Goal: Download file/media

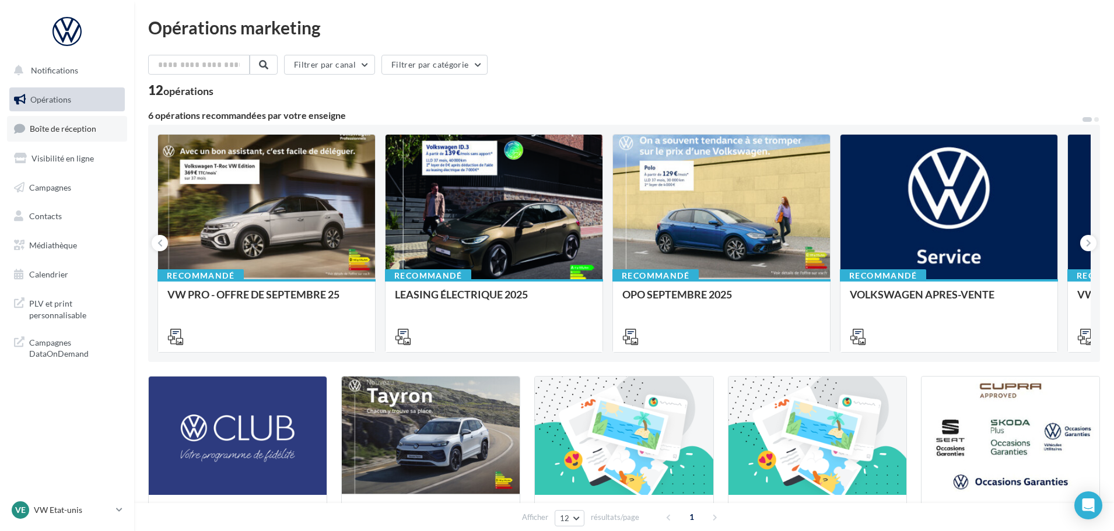
click at [97, 134] on link "Boîte de réception" at bounding box center [67, 128] width 120 height 25
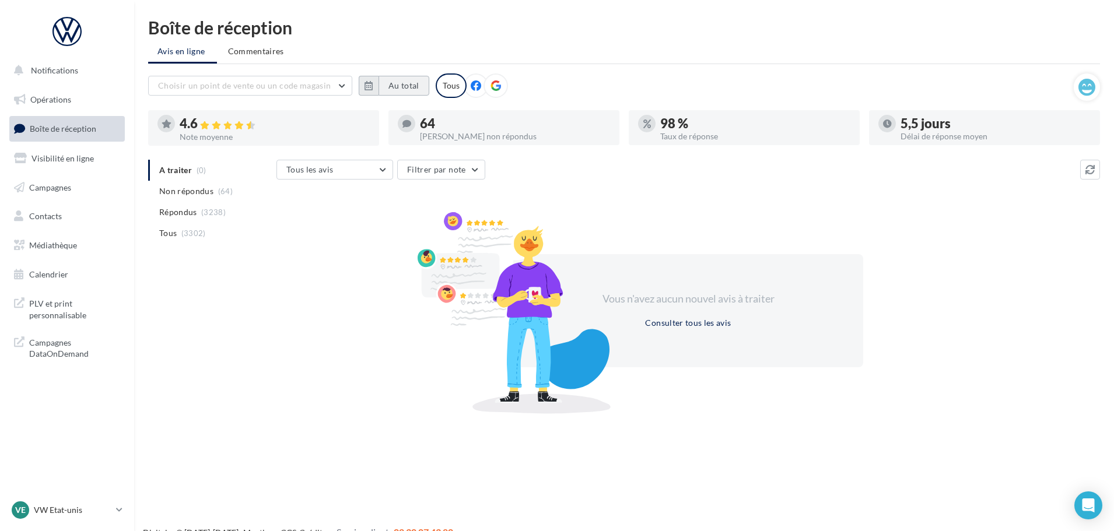
click at [407, 85] on button "Au total" at bounding box center [404, 86] width 51 height 20
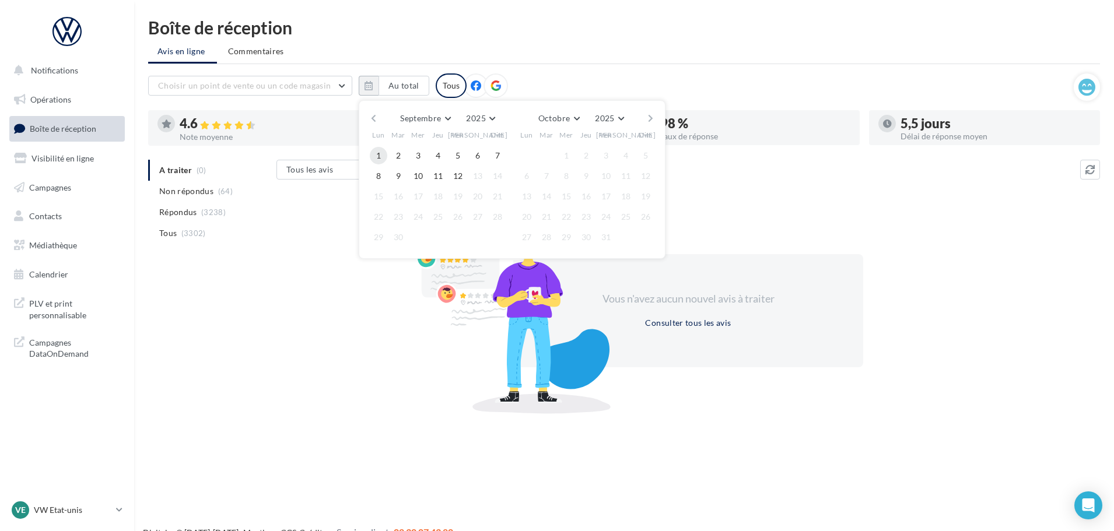
click at [373, 159] on button "1" at bounding box center [378, 155] width 17 height 17
click at [459, 177] on button "12" at bounding box center [457, 175] width 17 height 17
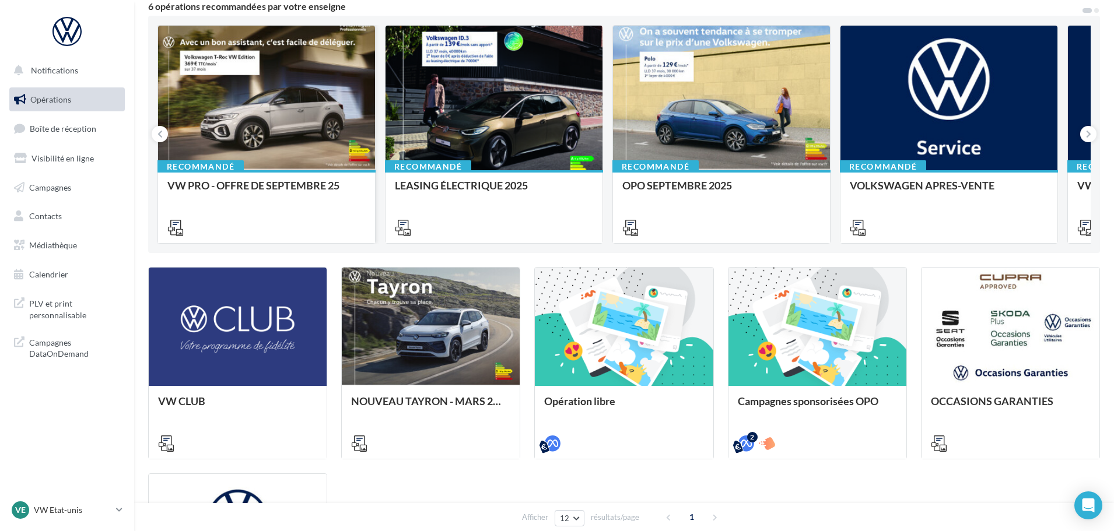
scroll to position [117, 0]
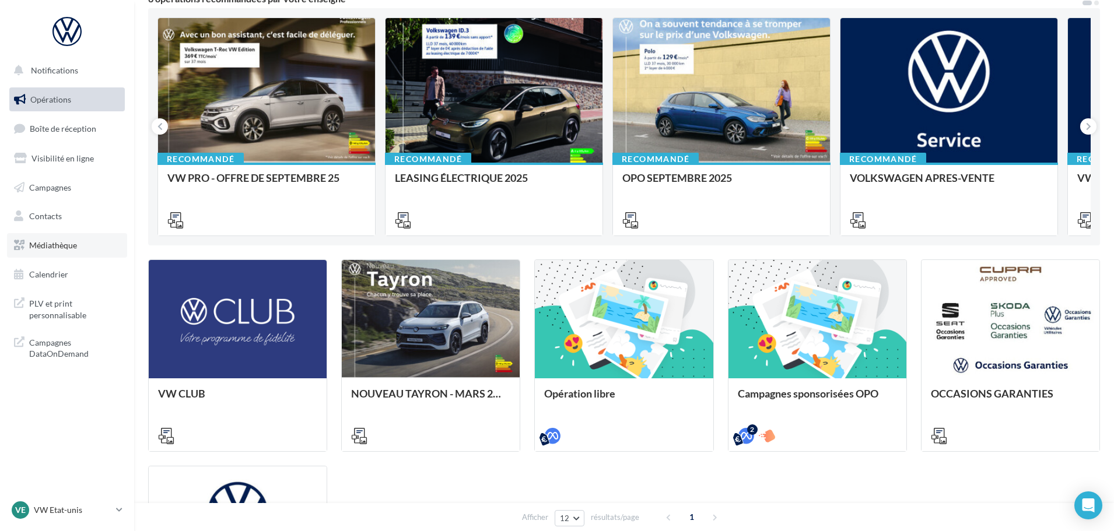
click at [46, 246] on span "Médiathèque" at bounding box center [53, 245] width 48 height 10
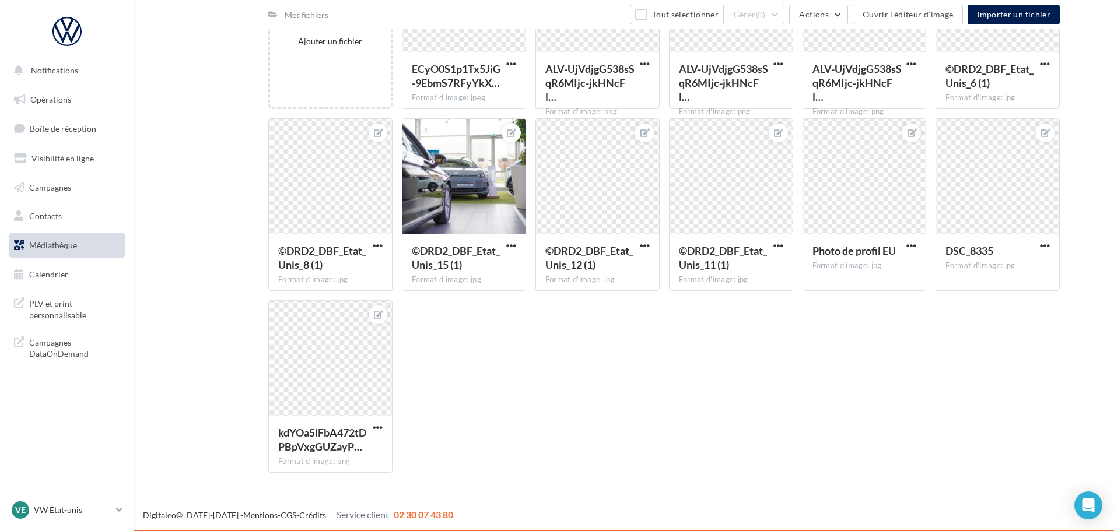
scroll to position [208, 0]
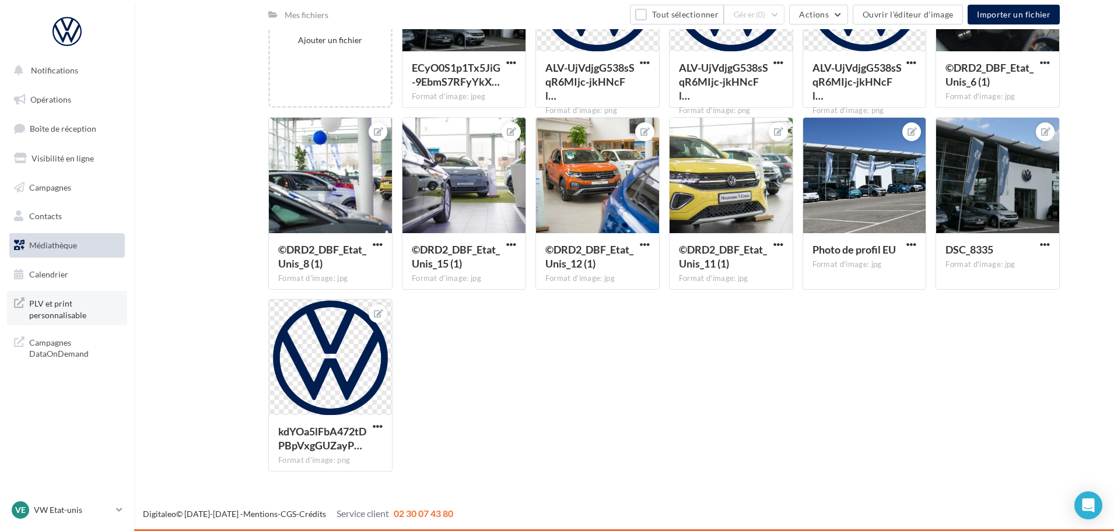
click at [46, 300] on span "PLV et print personnalisable" at bounding box center [74, 308] width 91 height 25
click at [41, 86] on ul "Opérations Boîte de réception Visibilité en ligne Campagnes Contacts Médiathèqu…" at bounding box center [67, 187] width 125 height 209
click at [40, 103] on span "Opérations" at bounding box center [50, 99] width 41 height 10
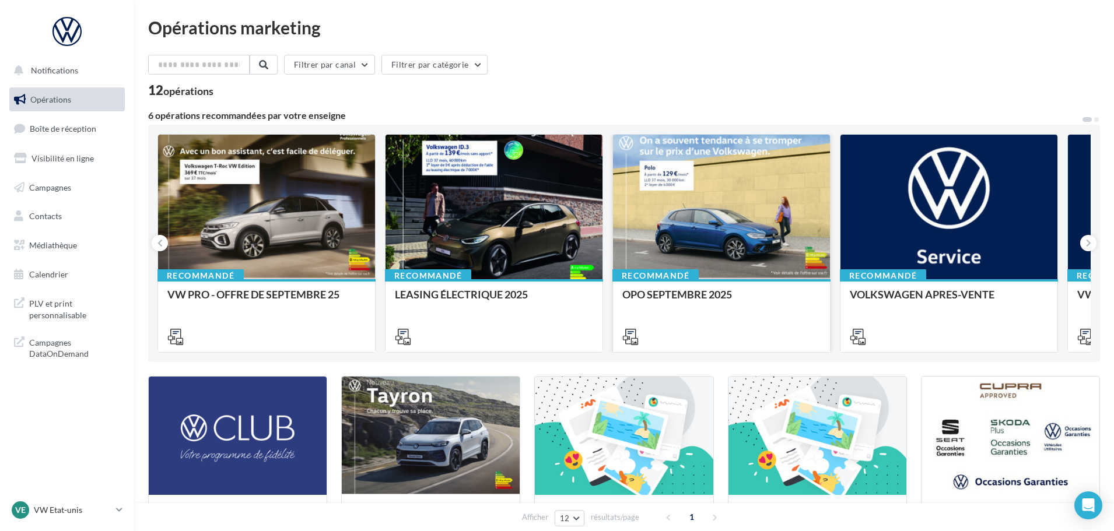
click at [716, 219] on div at bounding box center [721, 208] width 217 height 146
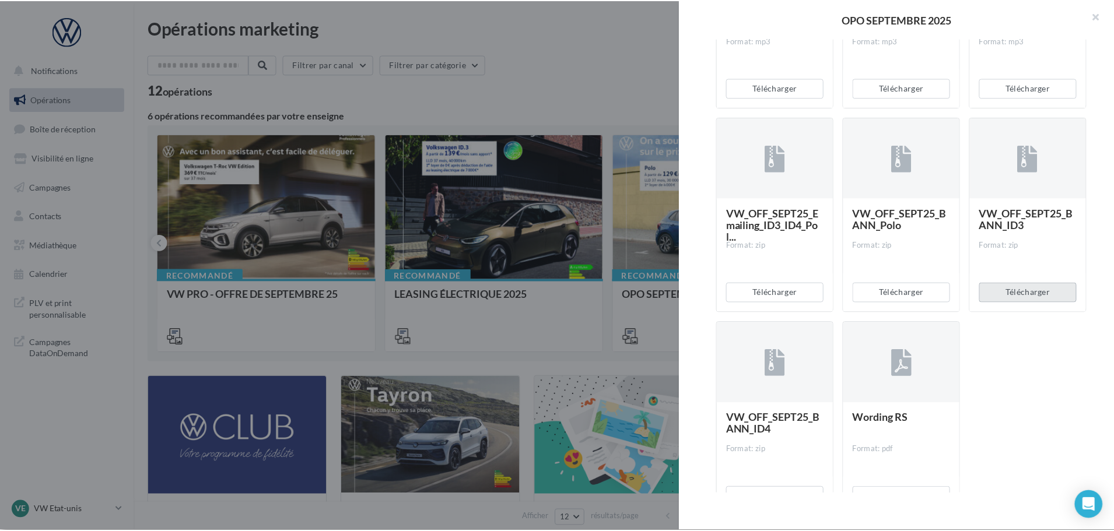
scroll to position [2418, 0]
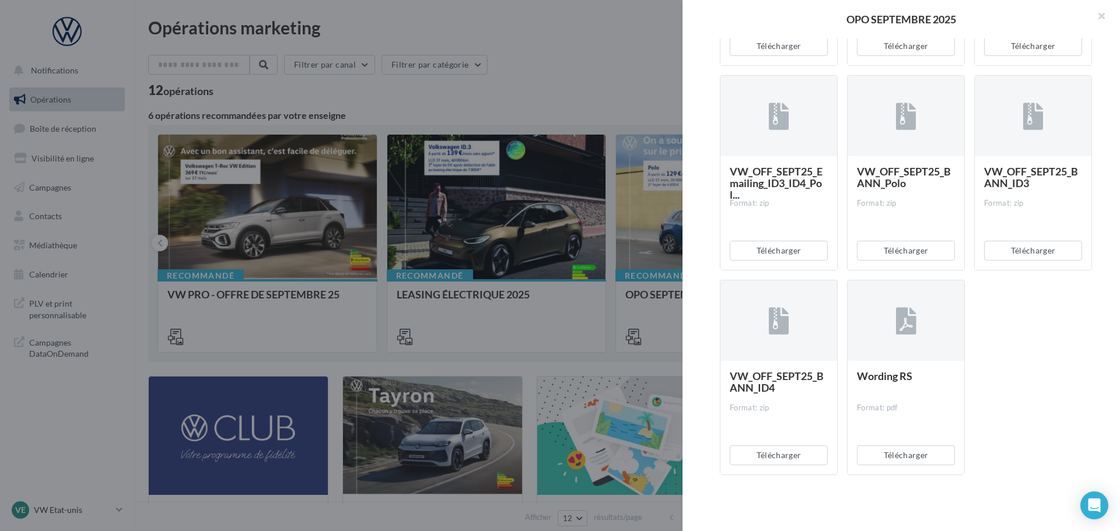
click at [652, 357] on div at bounding box center [560, 265] width 1120 height 531
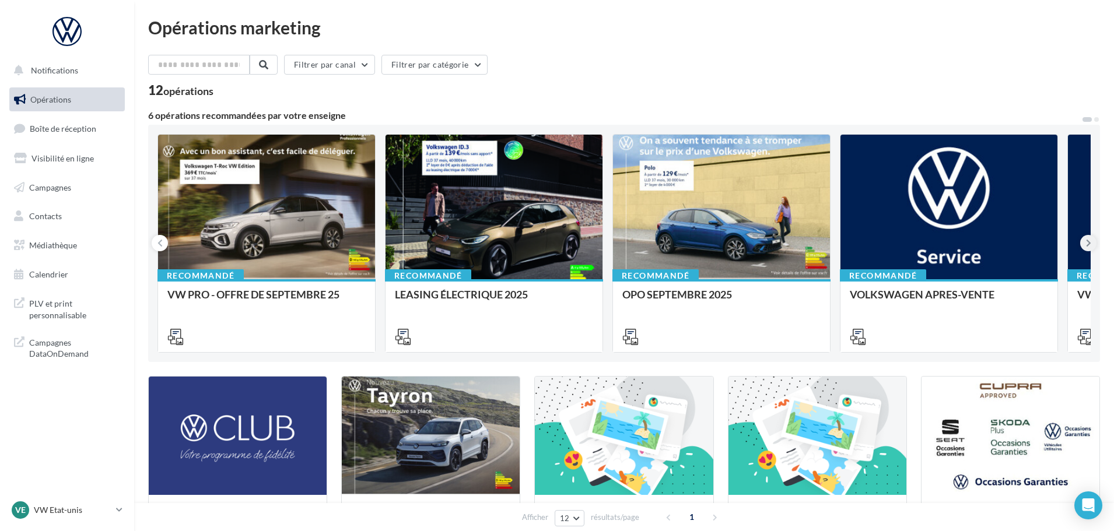
click at [1086, 243] on icon at bounding box center [1088, 243] width 5 height 12
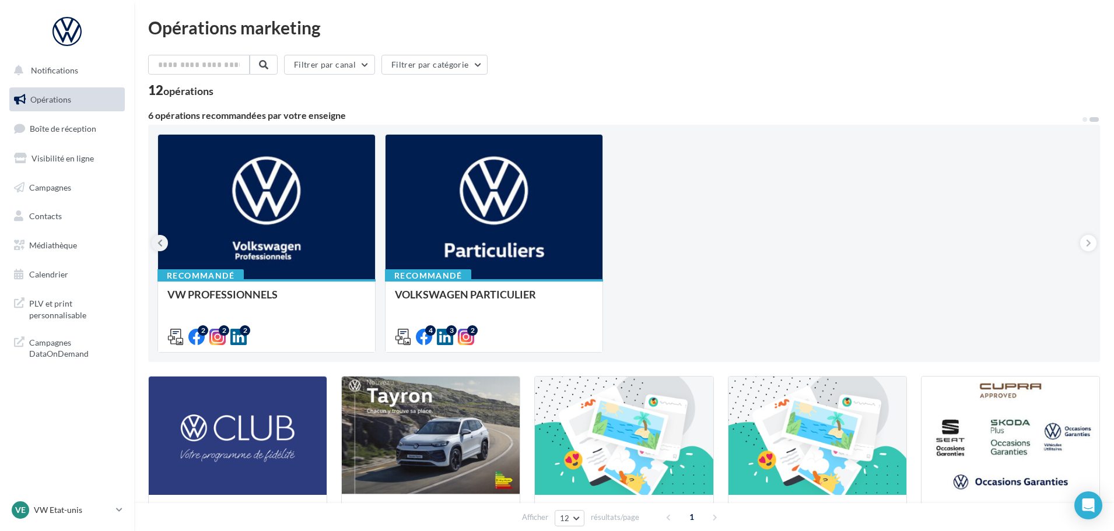
click at [164, 241] on button at bounding box center [160, 243] width 16 height 16
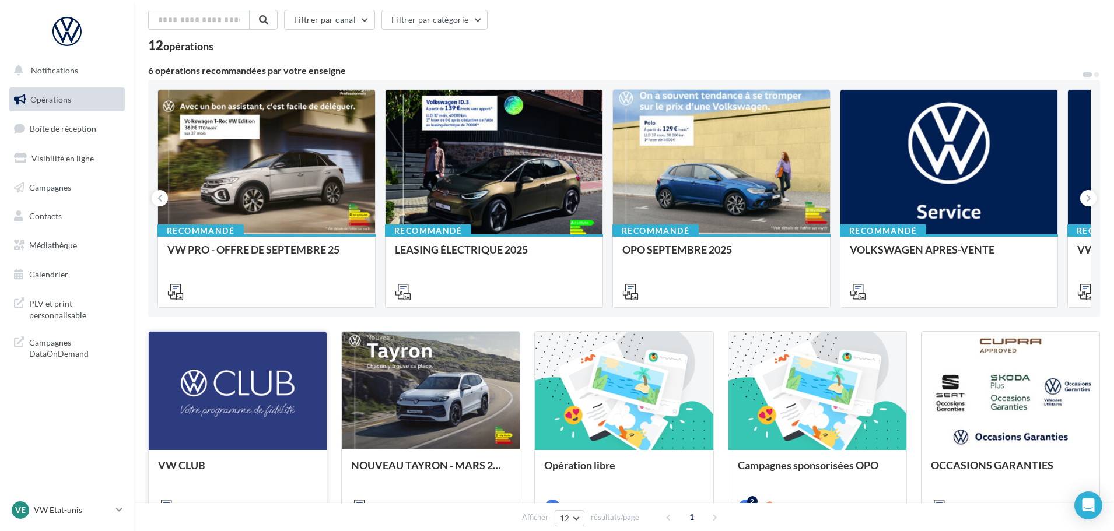
scroll to position [233, 0]
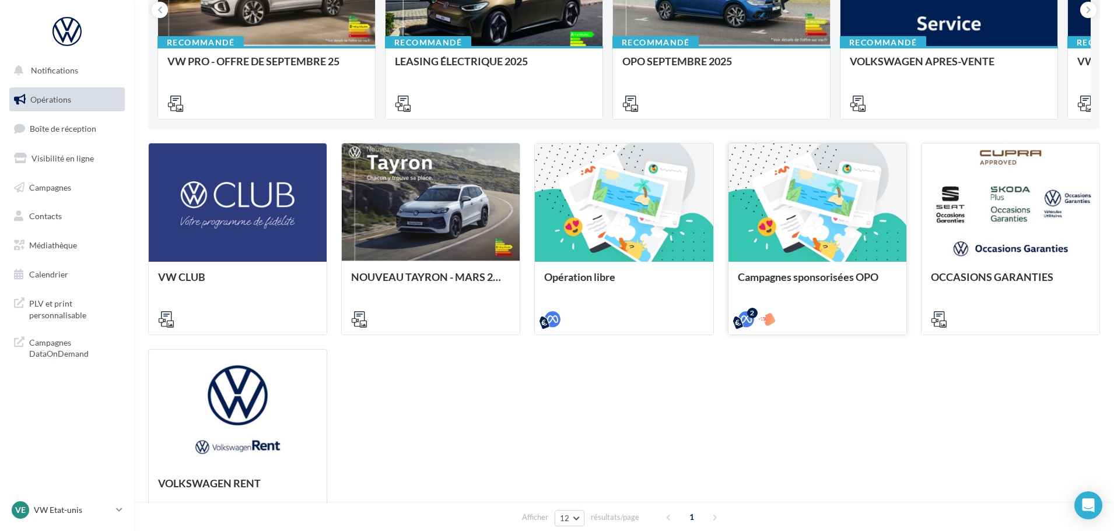
click at [828, 232] on div at bounding box center [818, 203] width 178 height 120
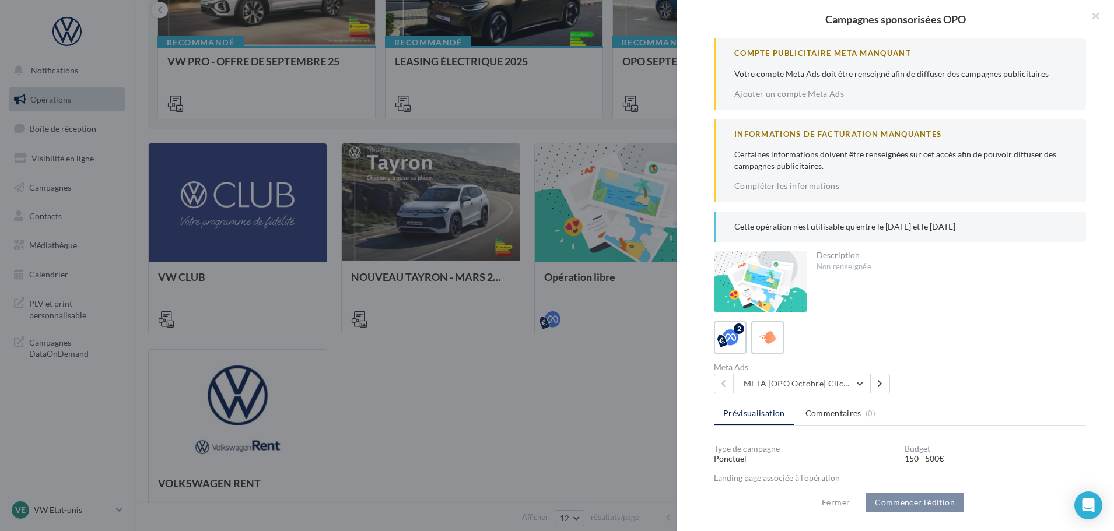
click at [535, 437] on div at bounding box center [557, 265] width 1114 height 531
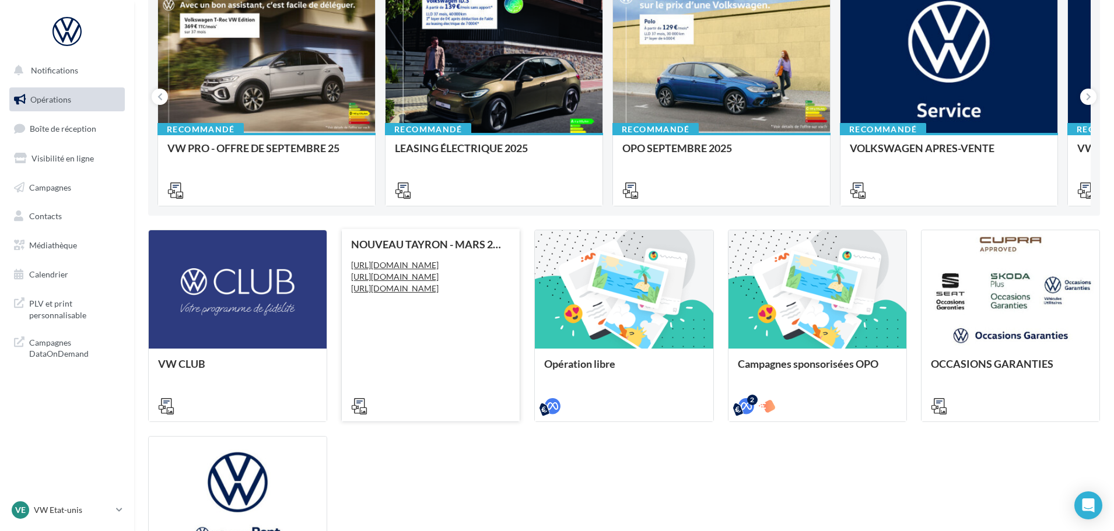
scroll to position [341, 0]
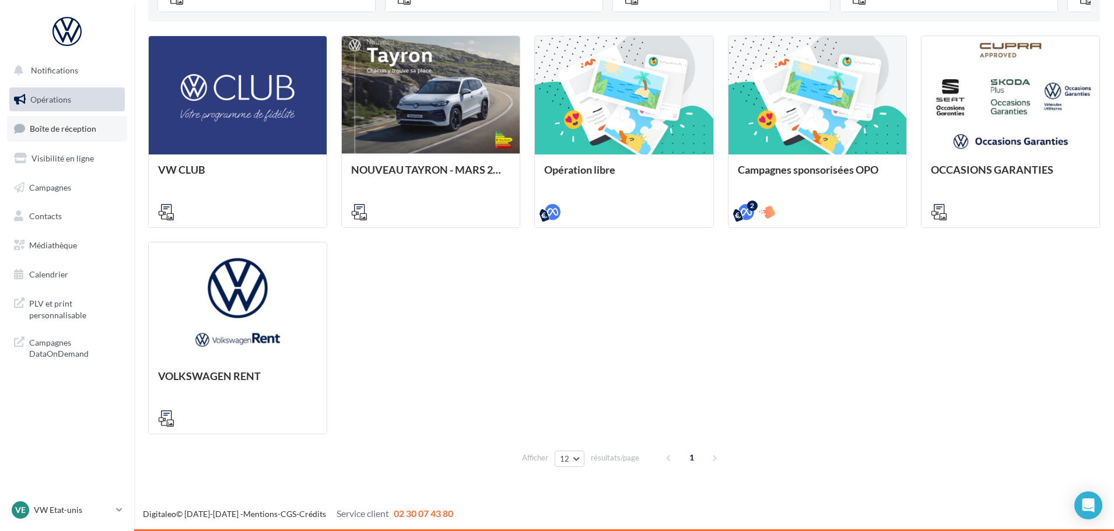
click at [43, 122] on link "Boîte de réception" at bounding box center [67, 128] width 120 height 25
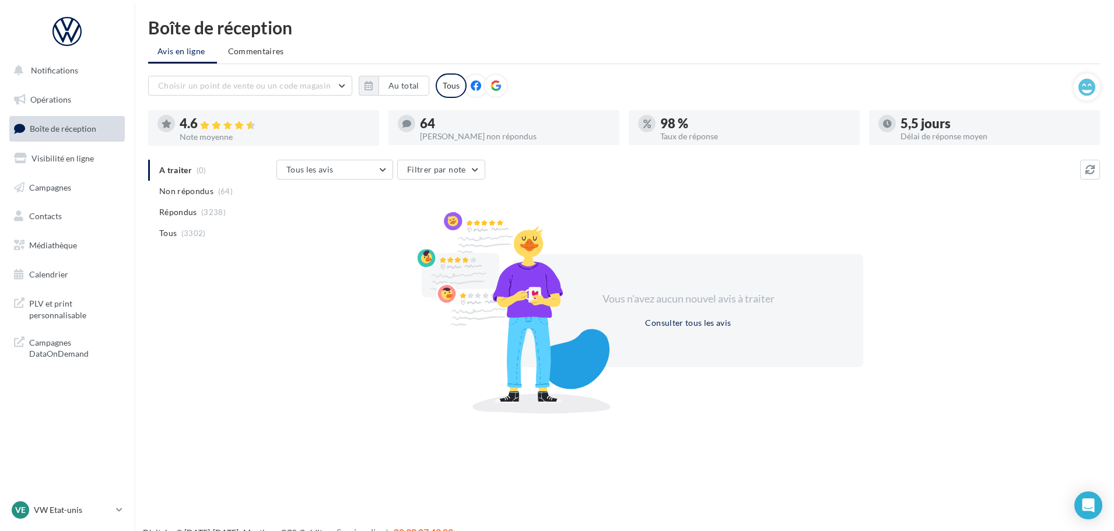
drag, startPoint x: 72, startPoint y: 0, endPoint x: 176, endPoint y: 360, distance: 375.1
click at [182, 345] on div "A traiter (0) Non répondus (64) Répondus (3238) Tous (3302) Tous les avis Tous …" at bounding box center [624, 285] width 952 height 250
click at [45, 103] on span "Opérations" at bounding box center [50, 99] width 41 height 10
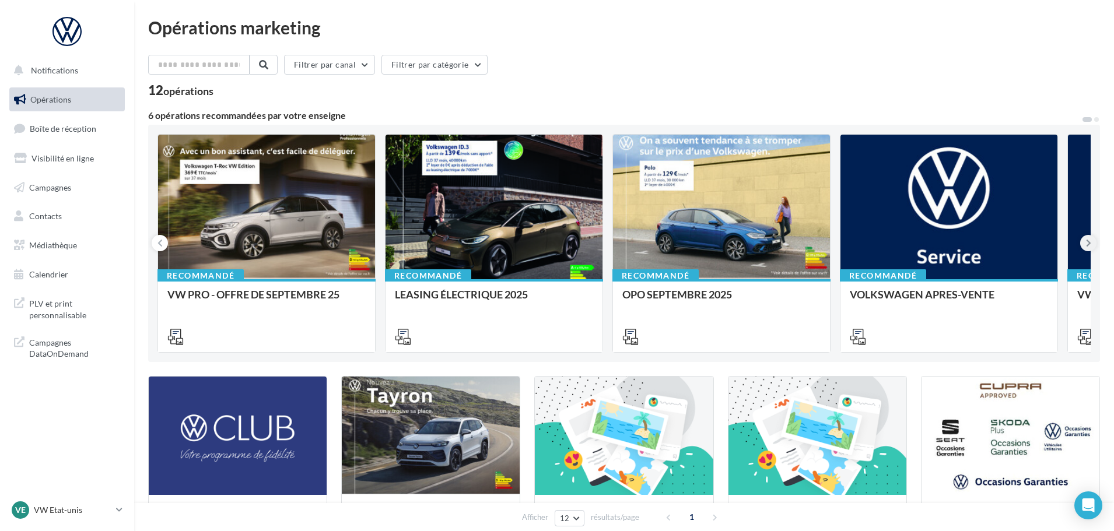
click at [1089, 235] on button at bounding box center [1088, 243] width 16 height 16
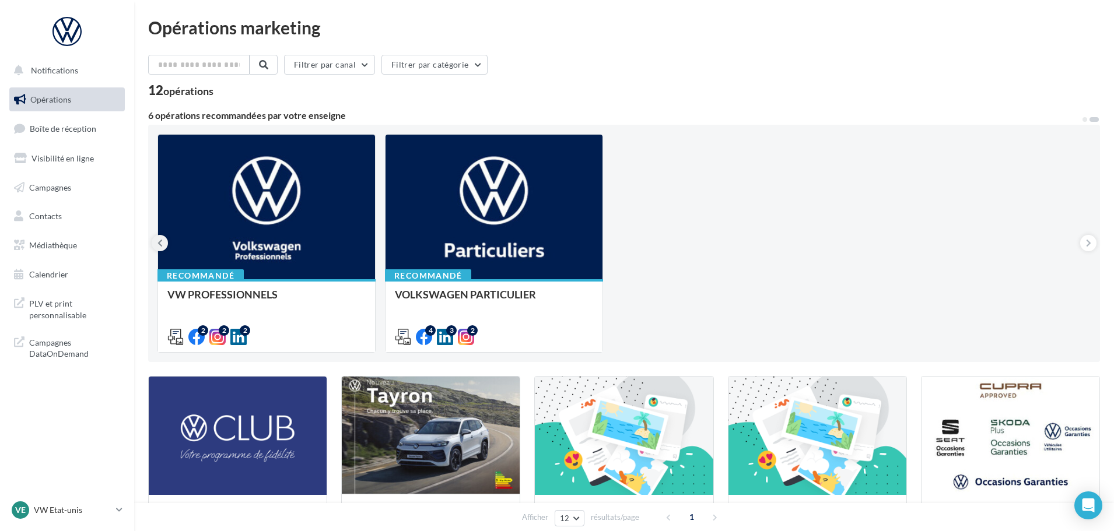
click at [160, 236] on button at bounding box center [160, 243] width 16 height 16
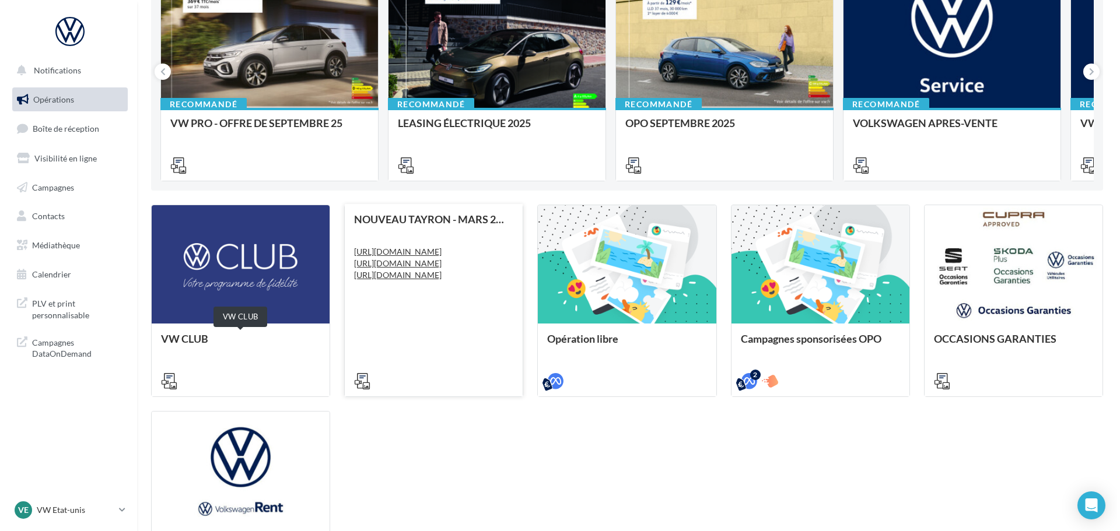
scroll to position [292, 0]
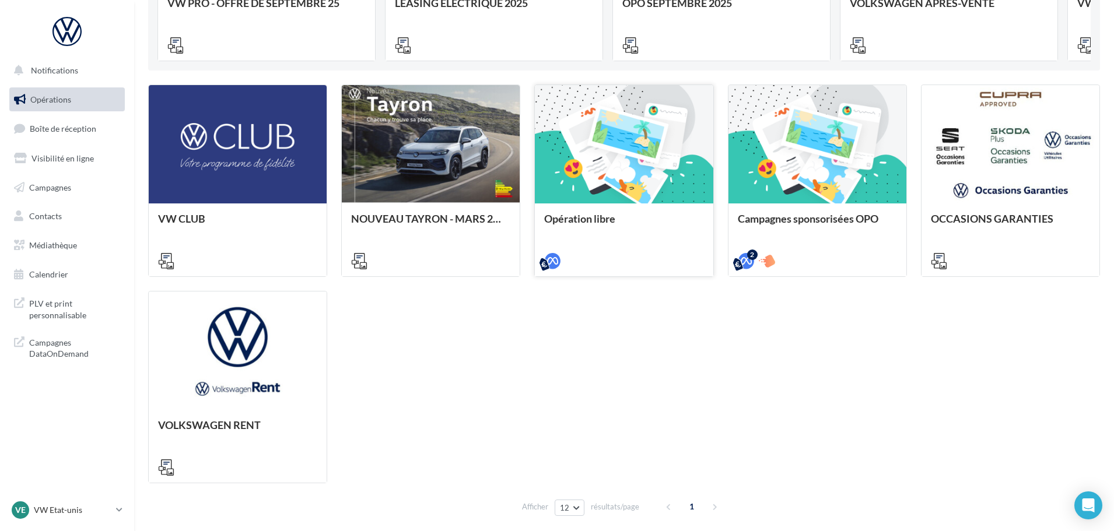
click at [595, 167] on div at bounding box center [624, 145] width 178 height 120
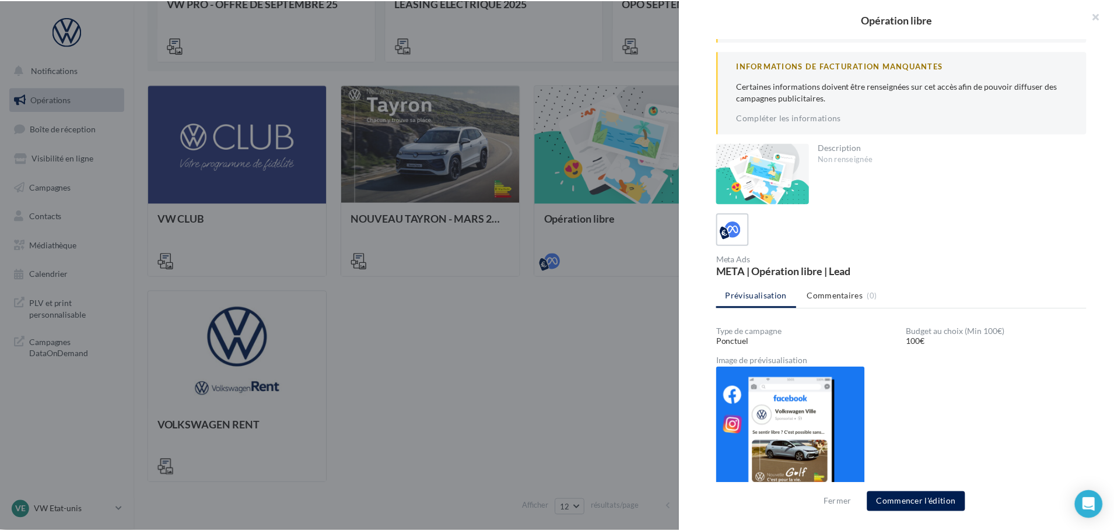
scroll to position [0, 0]
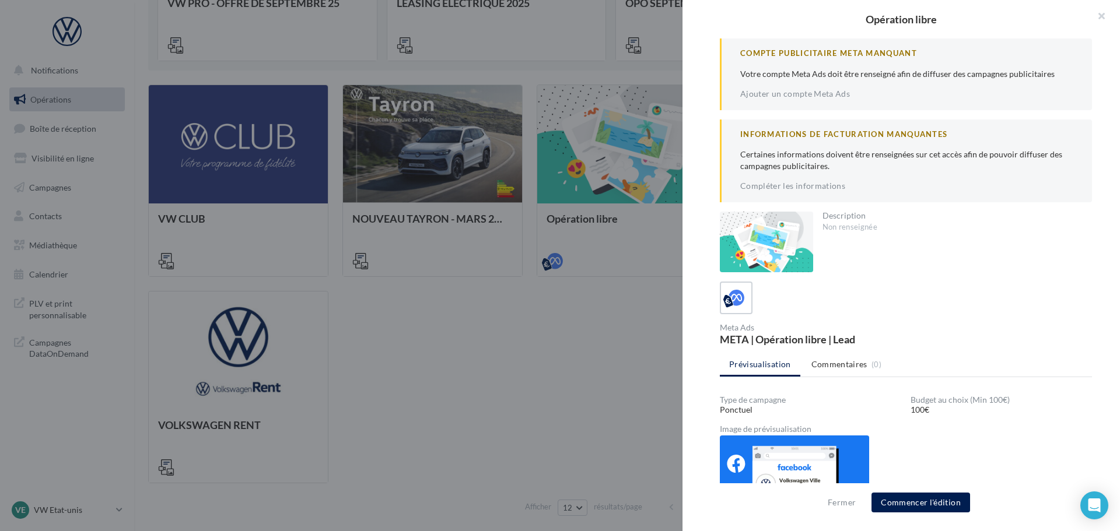
click at [409, 334] on div at bounding box center [560, 265] width 1120 height 531
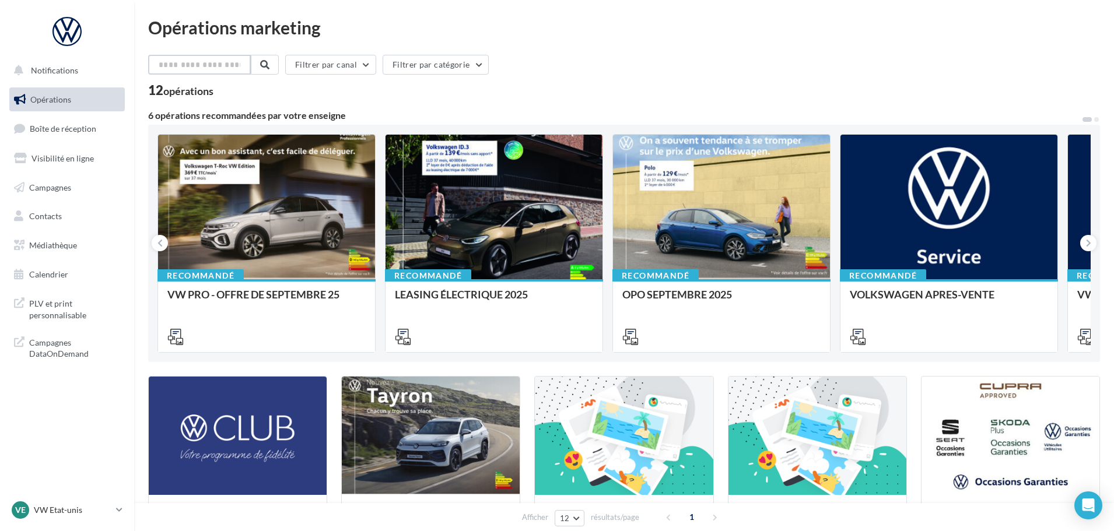
click at [215, 66] on input "text" at bounding box center [199, 65] width 103 height 20
type input "******"
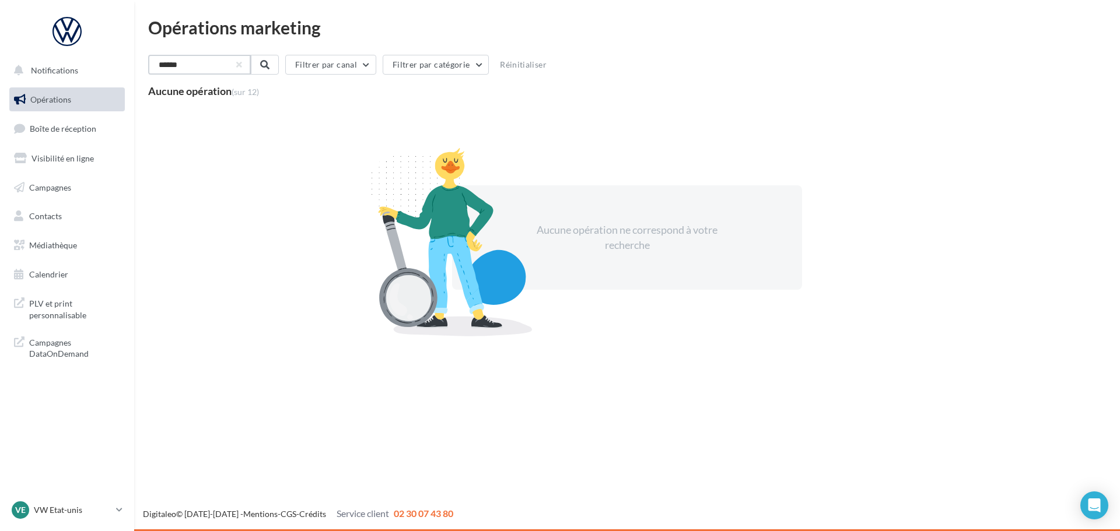
drag, startPoint x: 218, startPoint y: 72, endPoint x: 73, endPoint y: 48, distance: 146.7
click at [92, 53] on div "Notifications Opérations Boîte de réception Visibilité en ligne Campagnes Conta…" at bounding box center [560, 265] width 1120 height 531
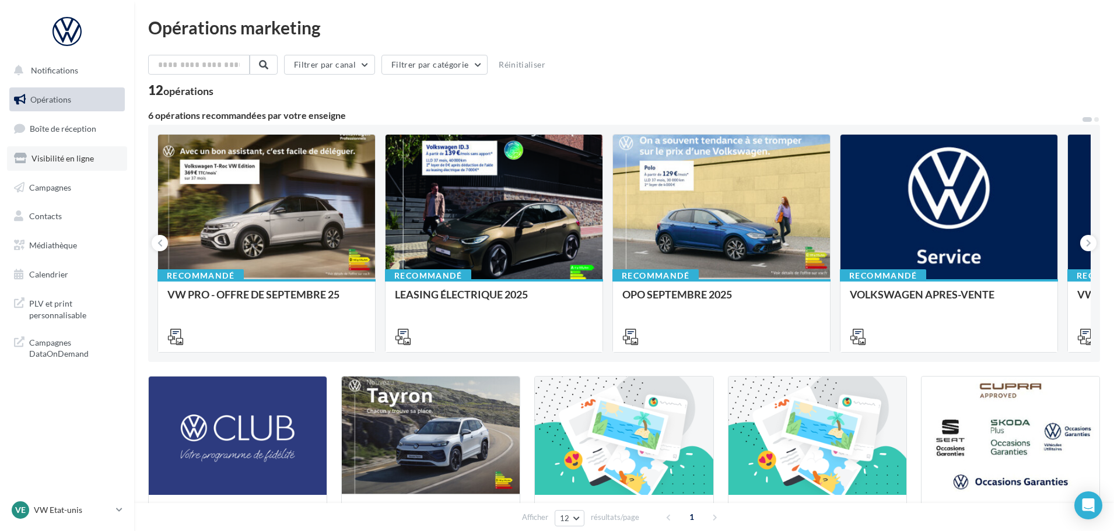
click at [63, 161] on span "Visibilité en ligne" at bounding box center [62, 158] width 62 height 10
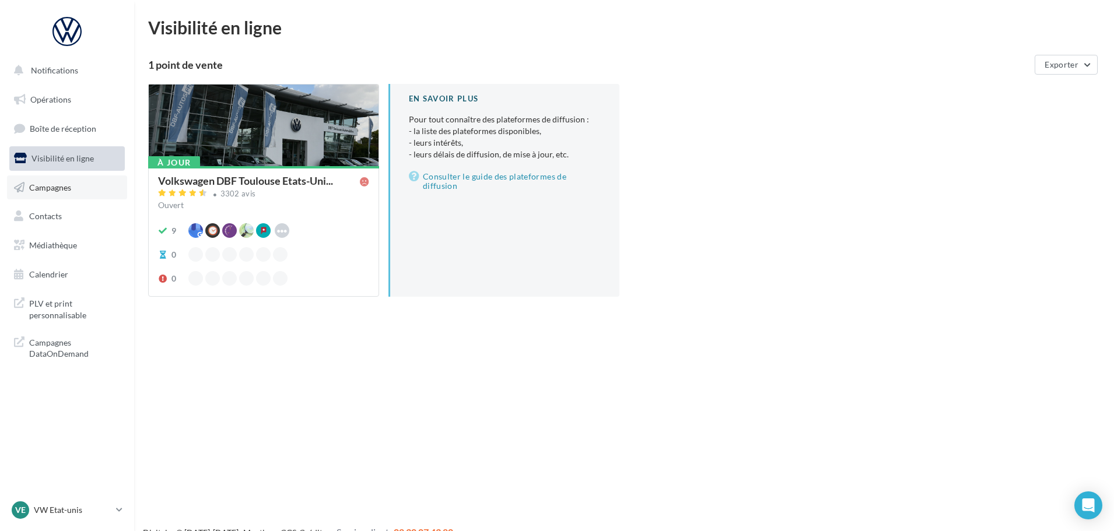
click at [64, 187] on span "Campagnes" at bounding box center [50, 187] width 42 height 10
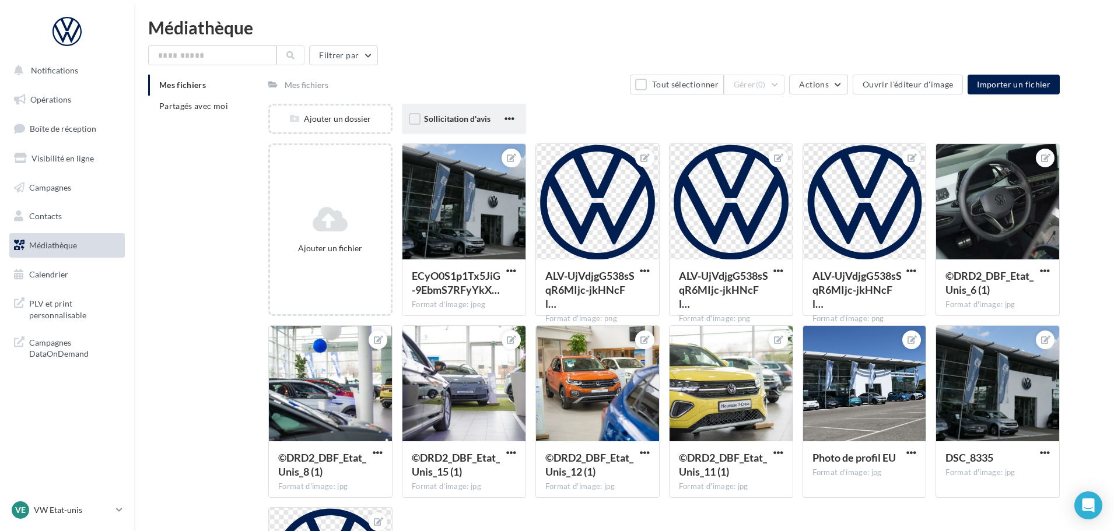
click at [450, 112] on div "Sollicitation d'avis" at bounding box center [464, 119] width 124 height 30
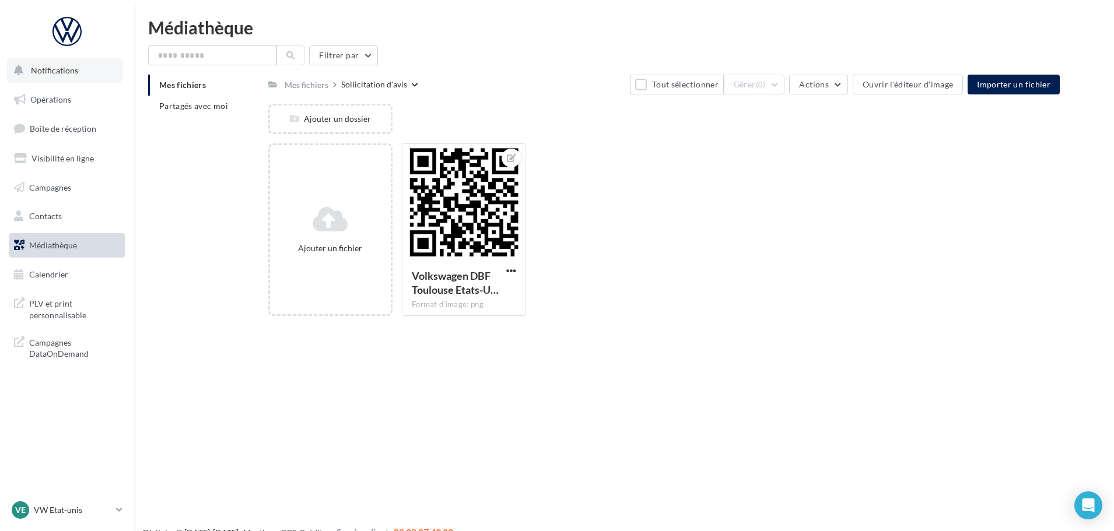
click at [45, 68] on span "Notifications" at bounding box center [54, 70] width 47 height 10
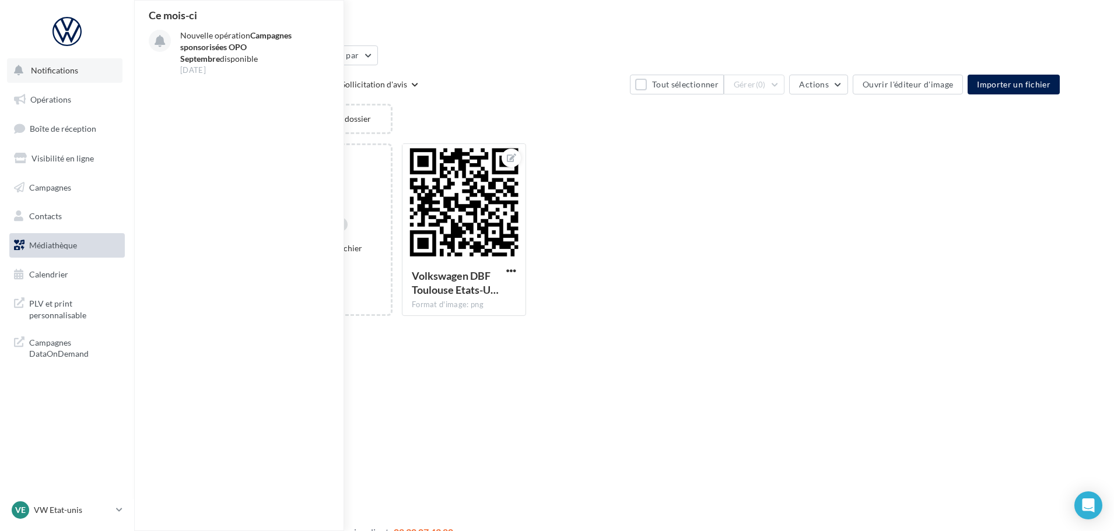
click at [61, 67] on span "Notifications" at bounding box center [54, 70] width 47 height 10
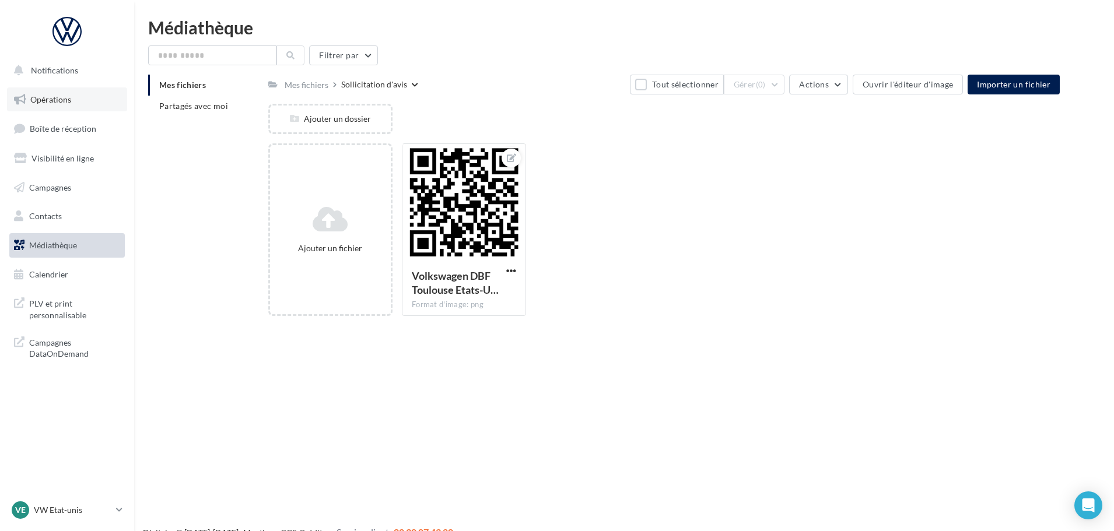
click at [52, 104] on link "Opérations" at bounding box center [67, 99] width 120 height 24
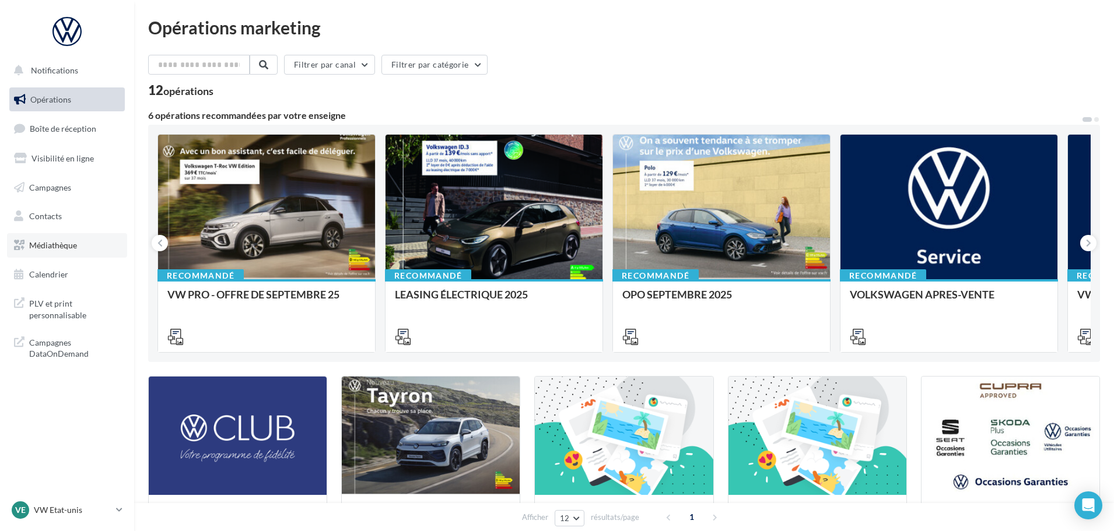
click at [59, 244] on span "Médiathèque" at bounding box center [53, 245] width 48 height 10
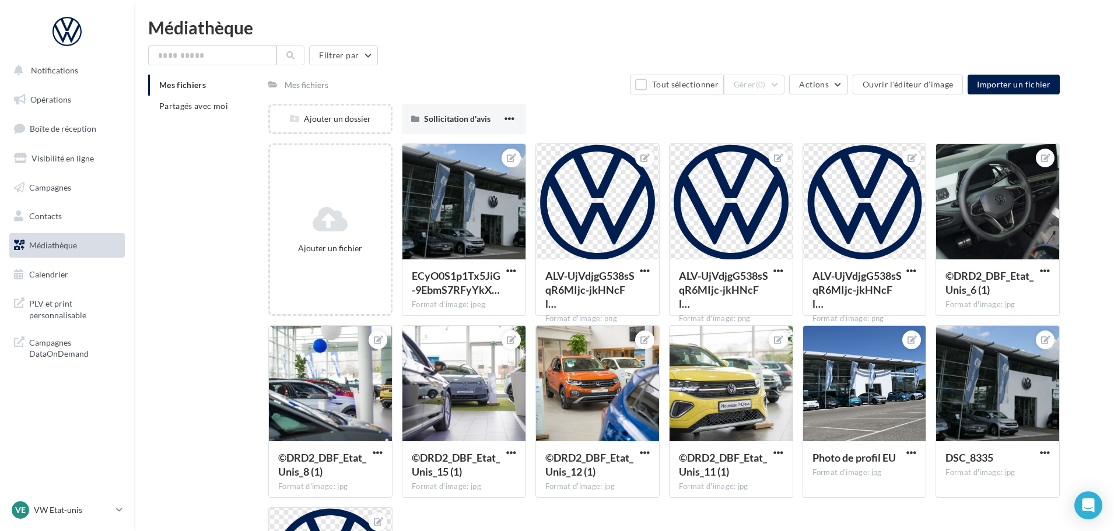
click at [302, 85] on div "Mes fichiers" at bounding box center [307, 85] width 44 height 12
click at [218, 108] on span "Partagés avec moi" at bounding box center [193, 106] width 69 height 10
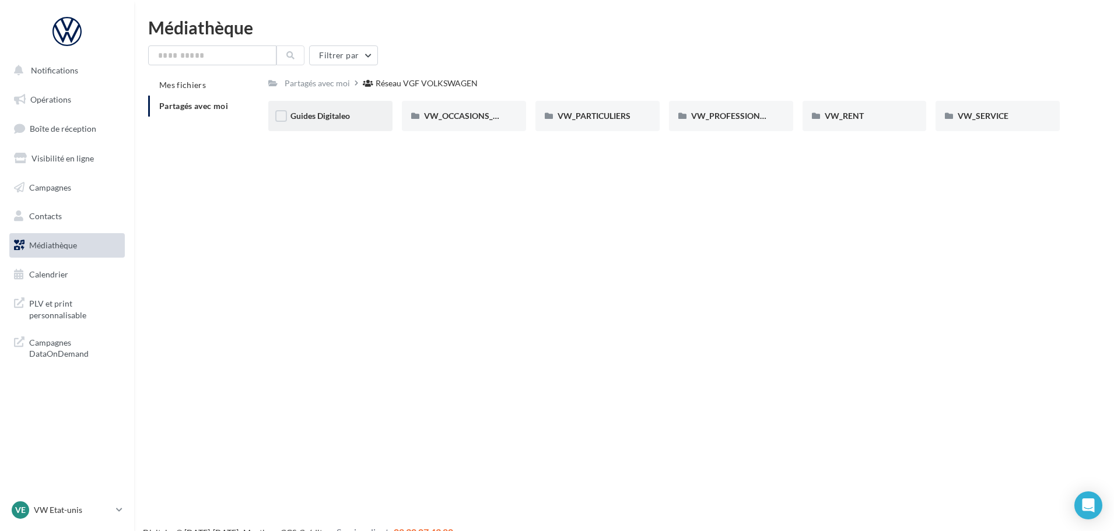
click at [324, 124] on div "Guides Digitaleo" at bounding box center [330, 116] width 124 height 30
click at [727, 107] on div "VW_PROFESSIONNELS" at bounding box center [731, 116] width 124 height 30
click at [479, 123] on div "VW_OCCASIONS_GARANTIES" at bounding box center [464, 116] width 124 height 30
click at [593, 110] on div "OPERATIONS" at bounding box center [598, 116] width 80 height 12
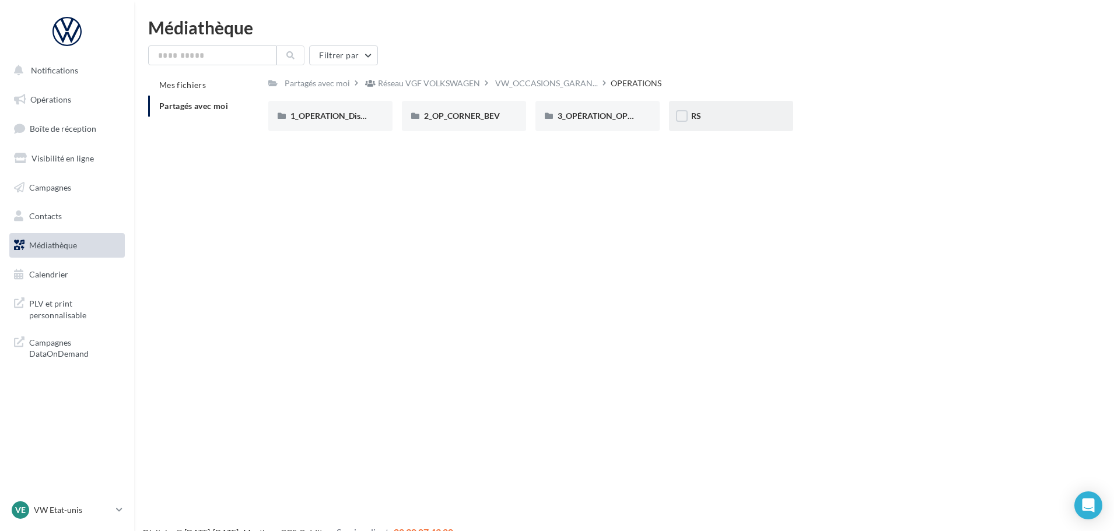
click at [704, 115] on div "RS" at bounding box center [731, 116] width 80 height 12
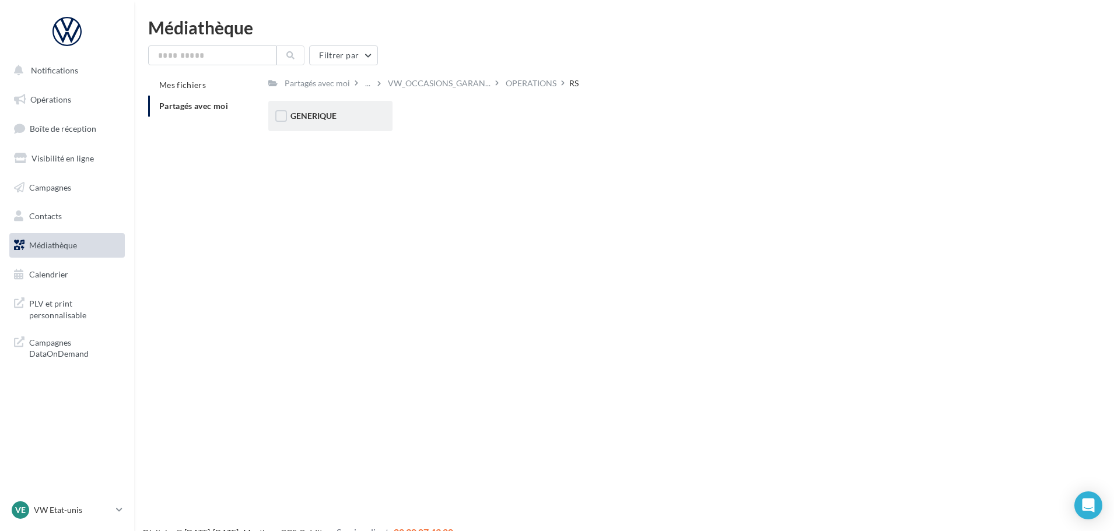
click at [360, 113] on div "GENERIQUE" at bounding box center [330, 116] width 80 height 12
click at [442, 115] on span "VW VU" at bounding box center [438, 116] width 28 height 10
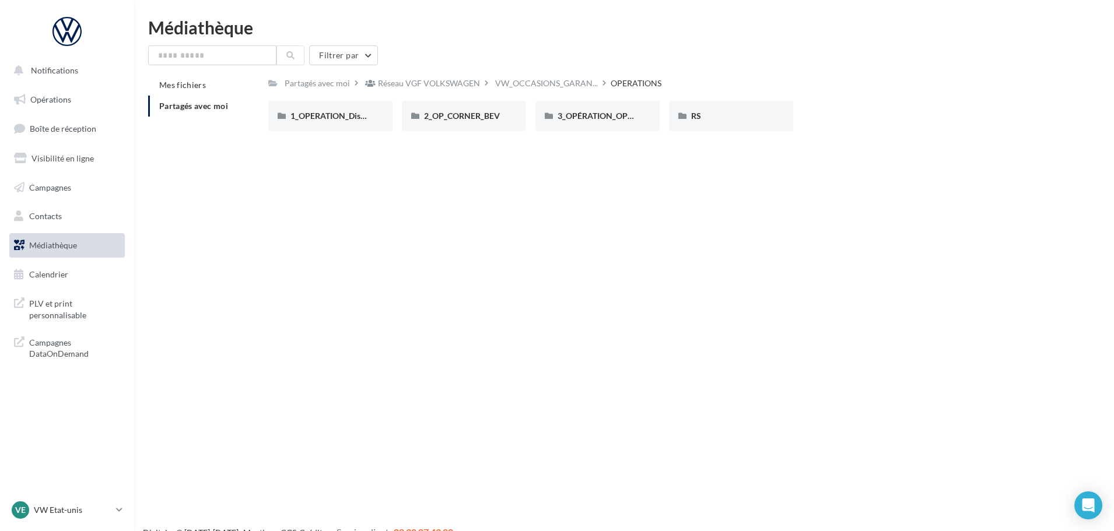
click at [170, 104] on span "Partagés avec moi" at bounding box center [193, 106] width 69 height 10
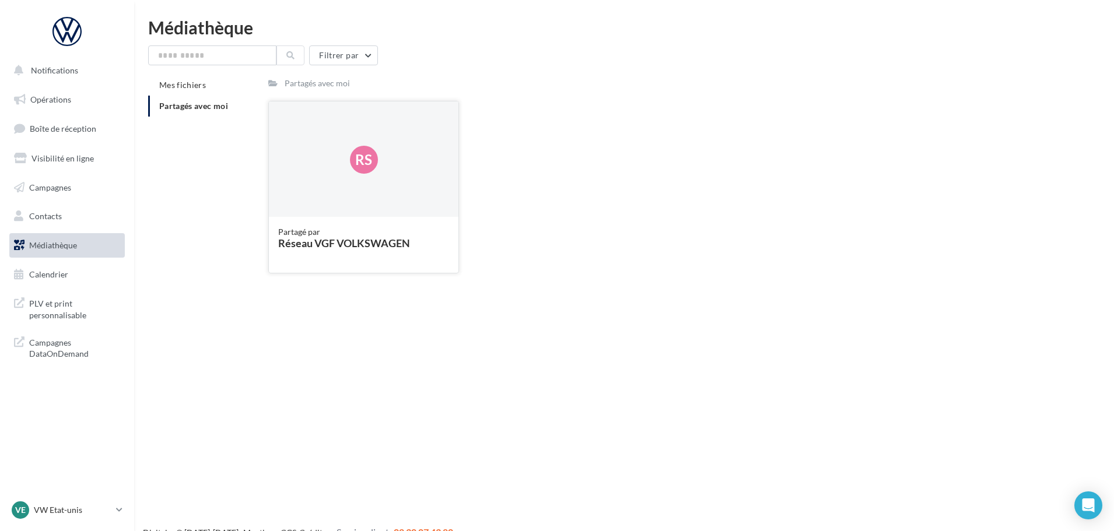
click at [302, 146] on div "Rs" at bounding box center [364, 159] width 190 height 117
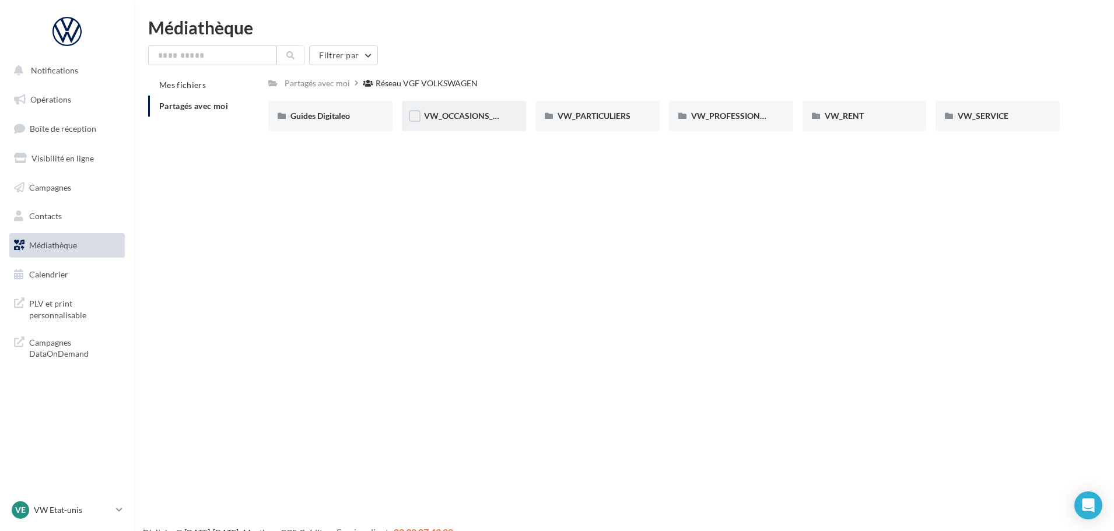
click at [470, 110] on div "VW_OCCASIONS_GARANTIES" at bounding box center [464, 116] width 80 height 12
click at [597, 122] on div "OPERATIONS" at bounding box center [598, 116] width 80 height 12
click at [603, 117] on span "VW_PARTICULIERS" at bounding box center [594, 116] width 73 height 10
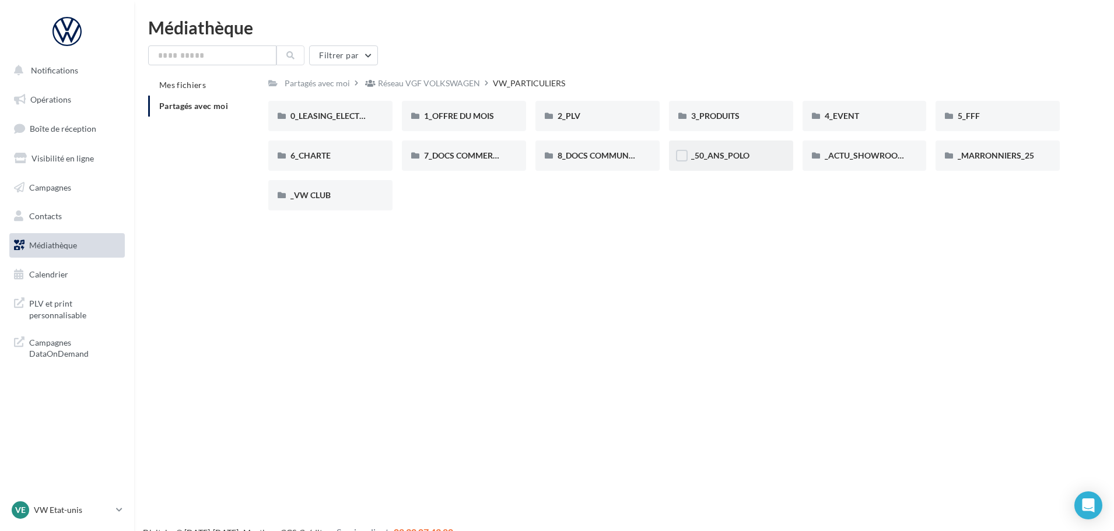
click at [713, 166] on div "_50_ANS_POLO" at bounding box center [731, 156] width 124 height 30
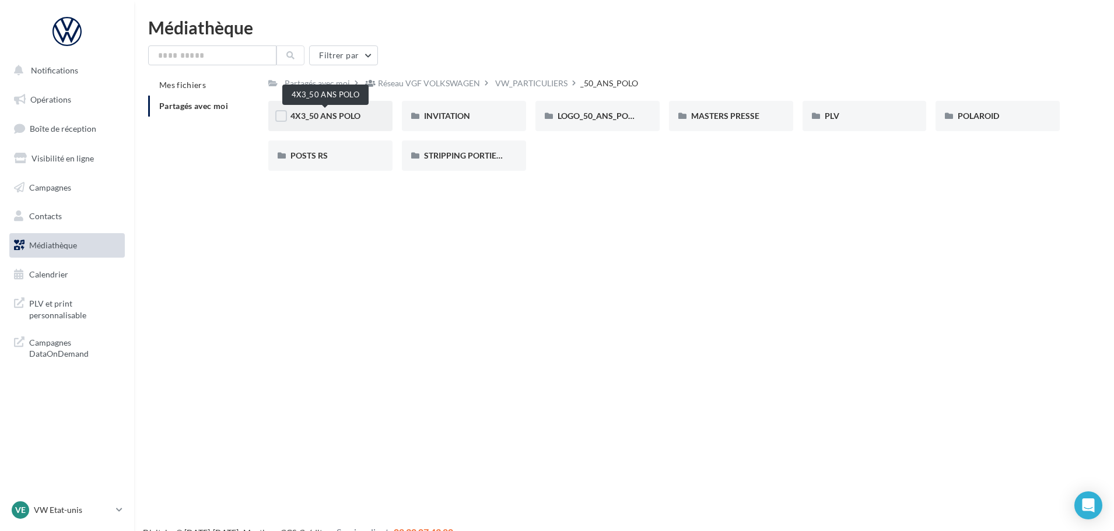
click at [348, 119] on span "4X3_50 ANS POLO" at bounding box center [325, 116] width 70 height 10
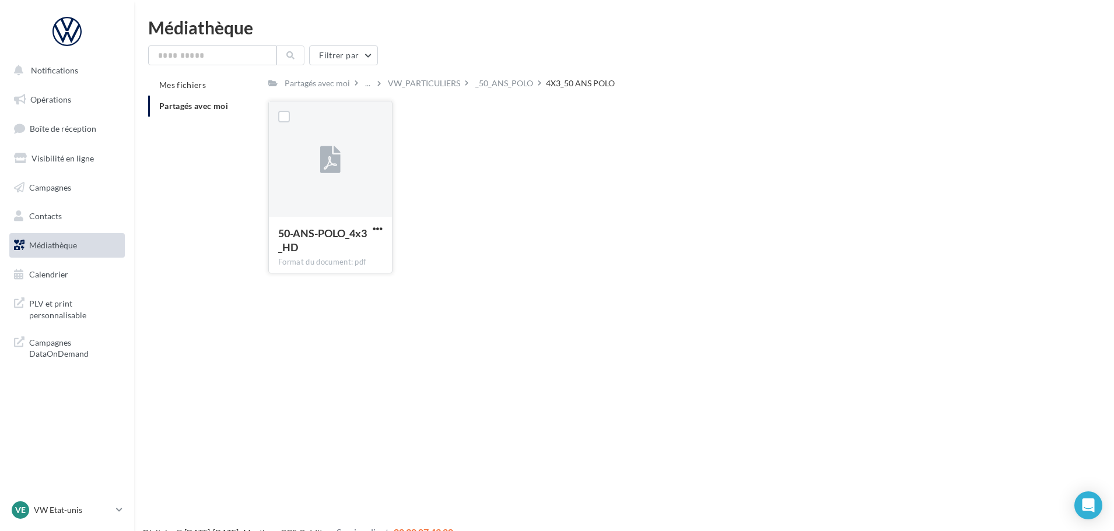
click at [359, 151] on div at bounding box center [330, 159] width 123 height 117
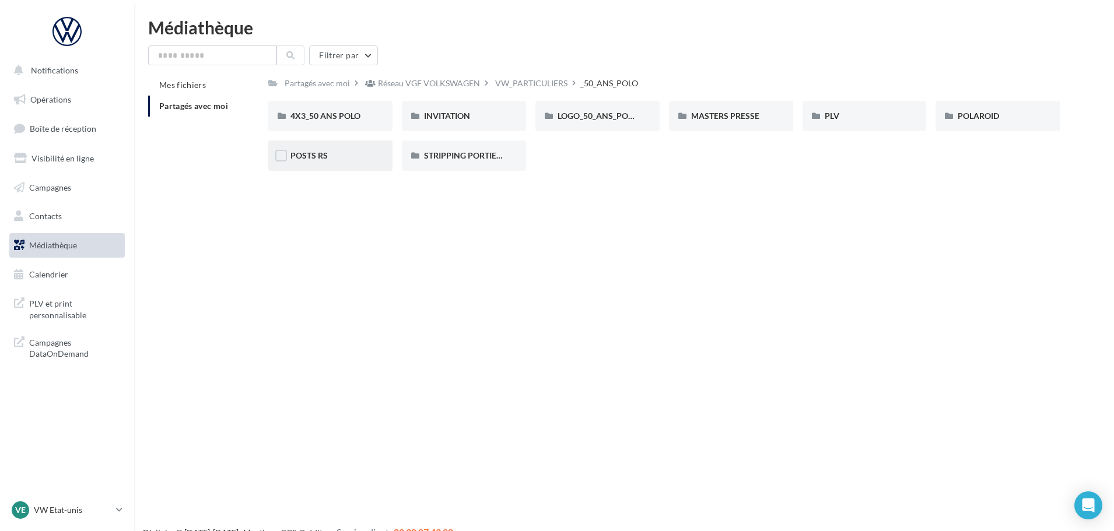
click at [340, 155] on div "POSTS RS" at bounding box center [330, 156] width 80 height 12
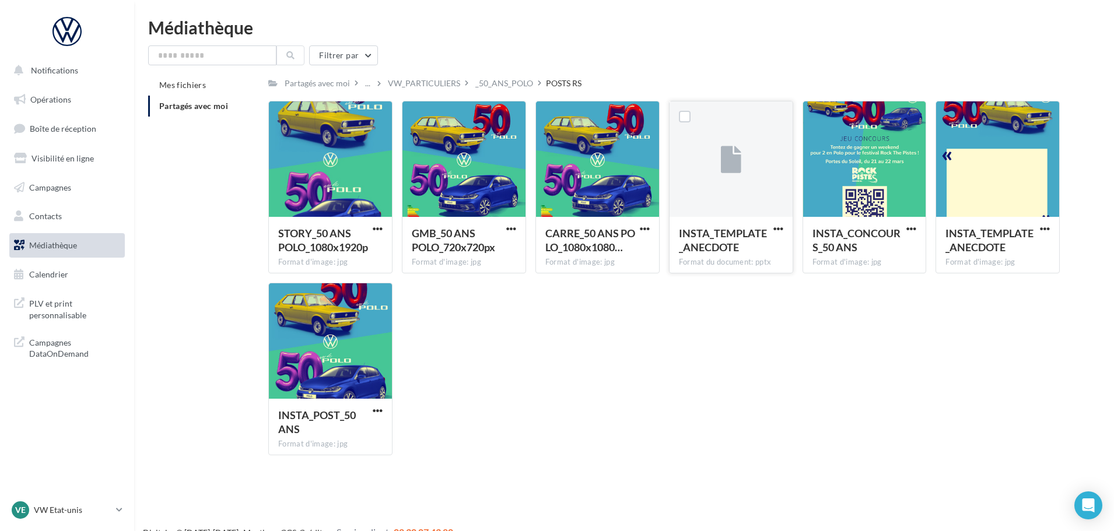
click at [743, 165] on div at bounding box center [731, 159] width 123 height 117
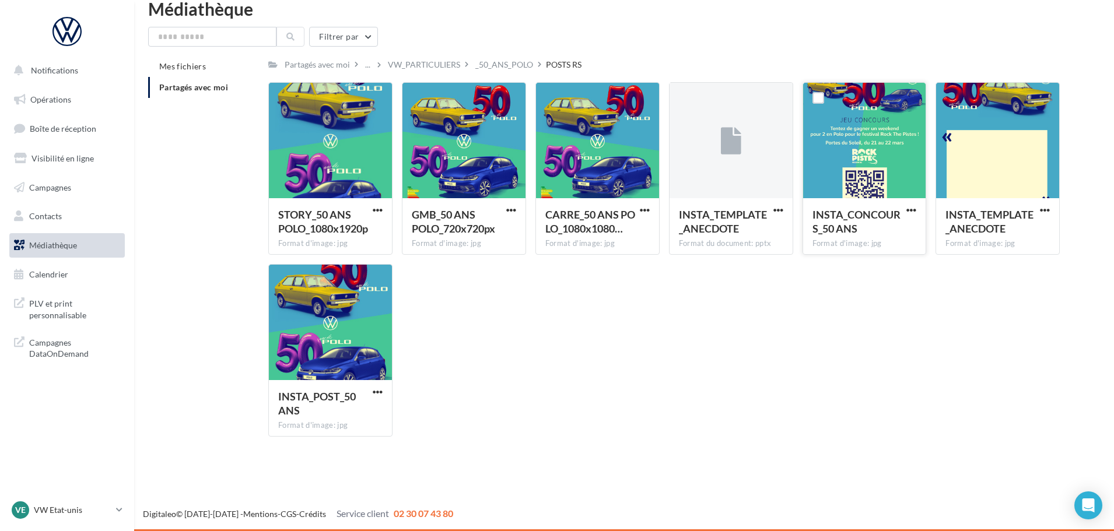
click at [863, 150] on div at bounding box center [864, 141] width 123 height 117
click at [860, 146] on div at bounding box center [864, 141] width 123 height 117
click at [861, 145] on div at bounding box center [864, 141] width 123 height 117
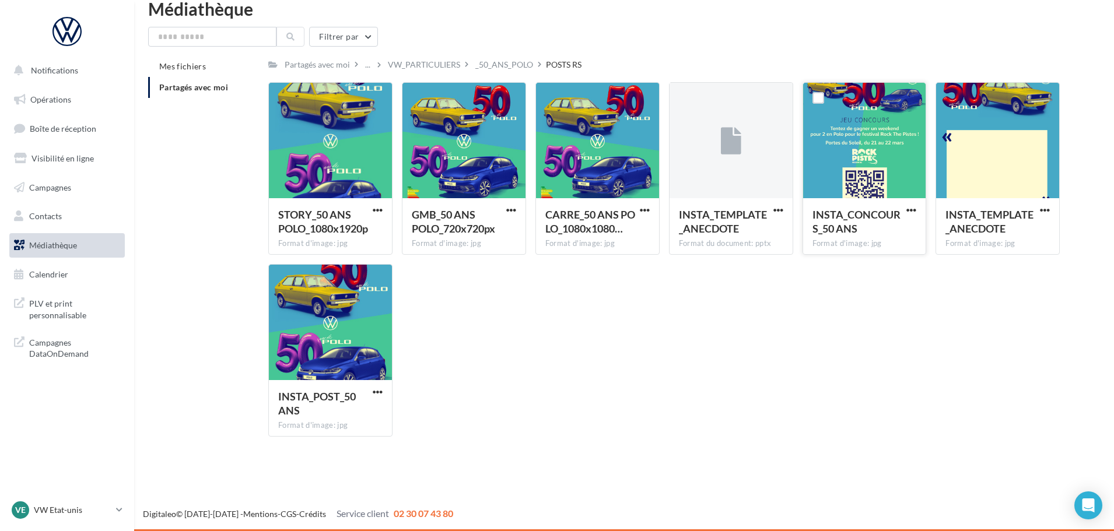
click at [861, 145] on div at bounding box center [864, 141] width 123 height 117
click at [917, 210] on button "button" at bounding box center [911, 211] width 15 height 12
click at [882, 231] on button "Télécharger" at bounding box center [860, 233] width 117 height 30
click at [779, 213] on span "button" at bounding box center [778, 210] width 10 height 10
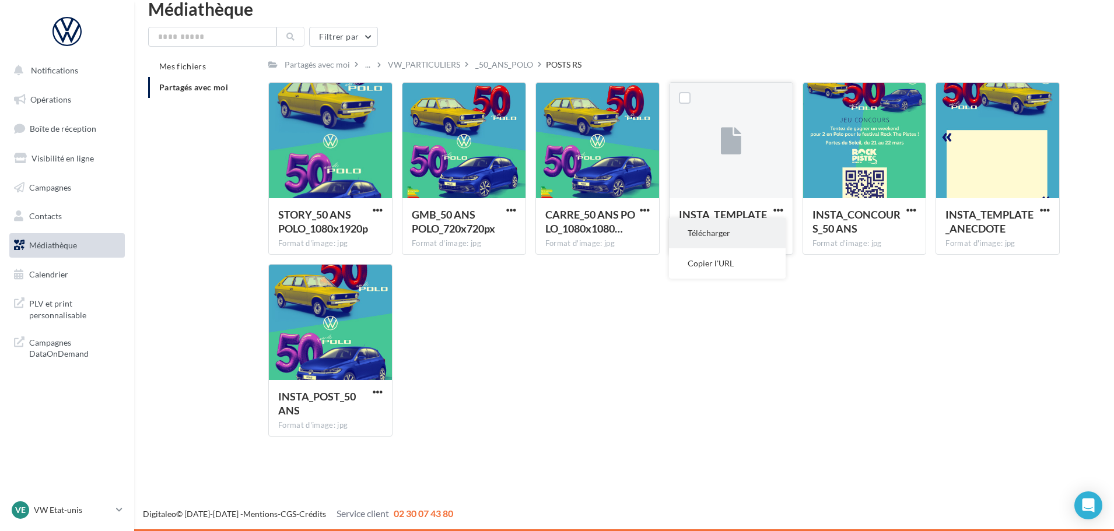
click at [722, 235] on button "Télécharger" at bounding box center [727, 233] width 117 height 30
click at [624, 390] on div "STORY_50 ANS POLO_1080x1920p Format d'image: jpg STORY_50 ANS POLO_1080x1920p G…" at bounding box center [668, 264] width 801 height 364
click at [324, 164] on div at bounding box center [330, 141] width 123 height 117
click at [517, 59] on div "_50_ANS_POLO" at bounding box center [504, 65] width 58 height 12
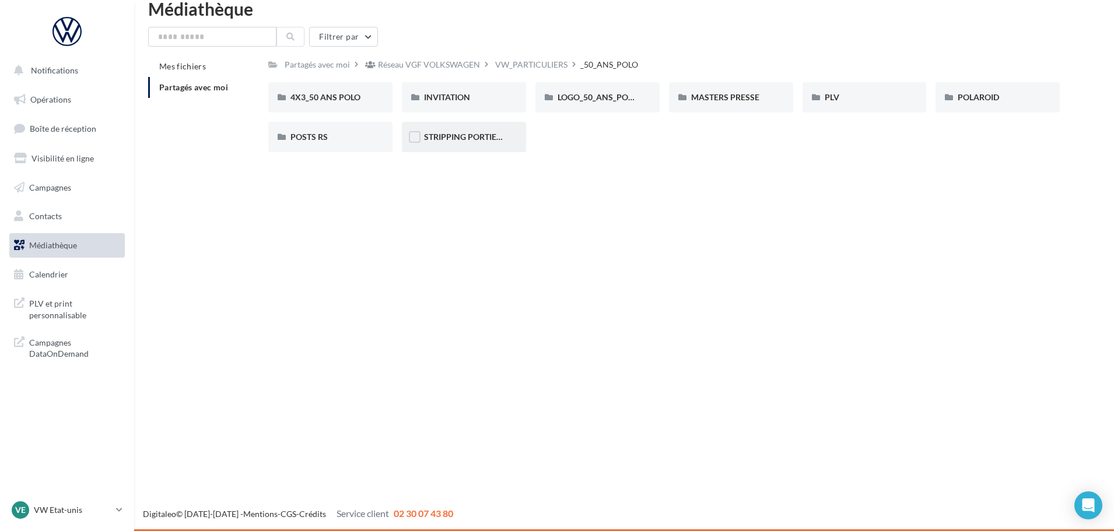
click at [461, 127] on div "STRIPPING PORTIERE" at bounding box center [464, 137] width 124 height 30
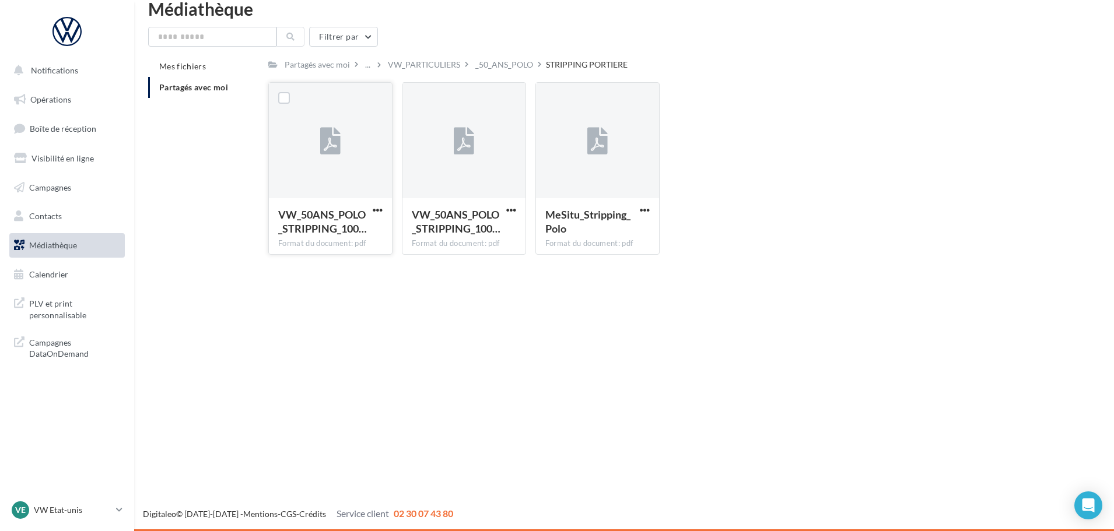
click at [335, 162] on div at bounding box center [330, 141] width 123 height 117
click at [380, 208] on span "button" at bounding box center [378, 210] width 10 height 10
click at [337, 225] on button "Télécharger" at bounding box center [326, 233] width 117 height 30
click at [745, 101] on div "VW_50ANS_POLO_STRIPPING_100… Format du document: pdf VW_50ANS_POLO_STRIPPING_10…" at bounding box center [668, 173] width 801 height 182
click at [497, 59] on div "_50_ANS_POLO" at bounding box center [504, 65] width 58 height 12
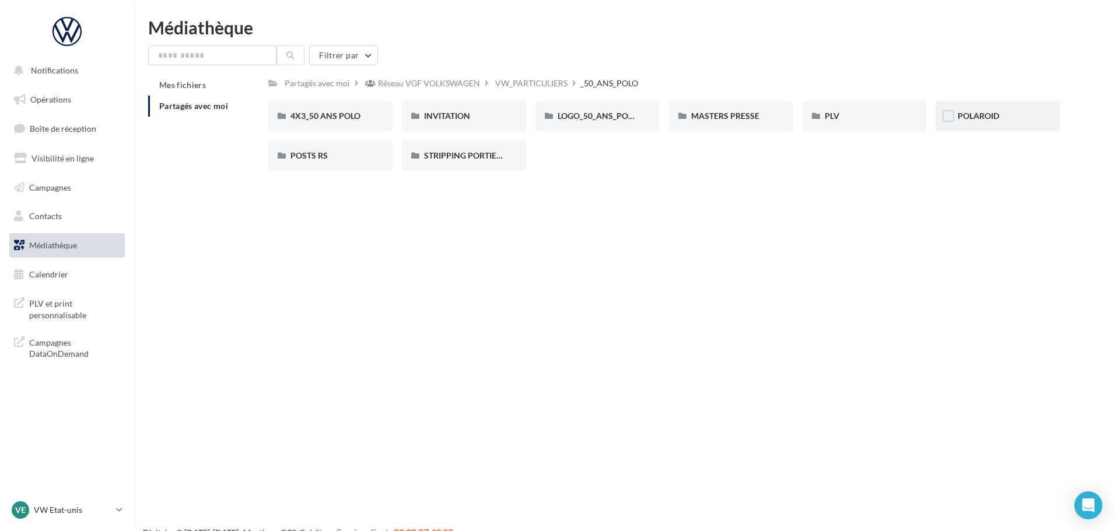
click at [1008, 125] on div "POLAROID" at bounding box center [998, 116] width 124 height 30
click at [327, 163] on div "POSTS RS" at bounding box center [330, 156] width 124 height 30
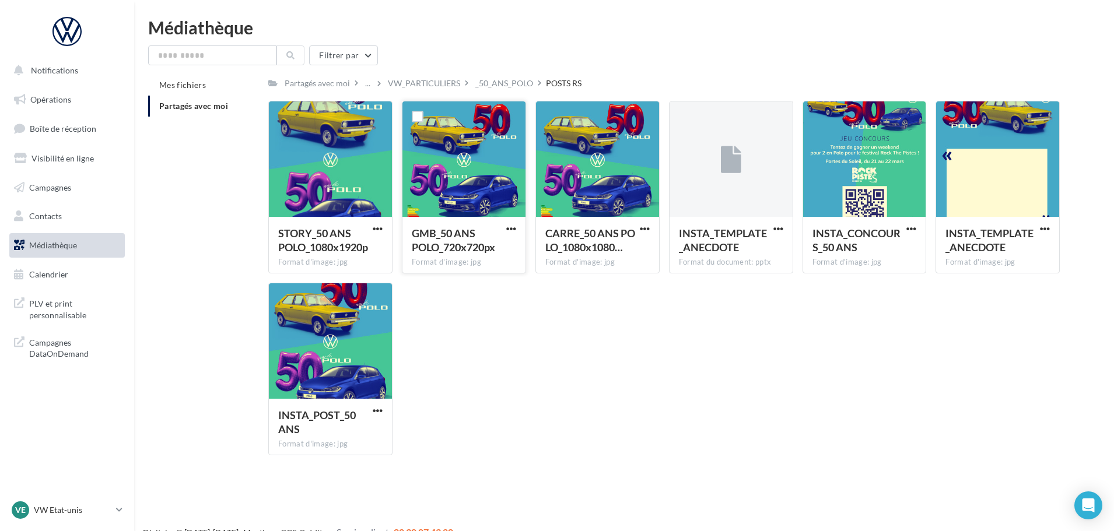
click at [492, 178] on div at bounding box center [463, 159] width 123 height 117
click at [507, 224] on span "button" at bounding box center [511, 229] width 10 height 10
click at [456, 254] on button "Télécharger" at bounding box center [460, 252] width 117 height 30
click at [520, 33] on div "Médiathèque" at bounding box center [624, 27] width 952 height 17
click at [379, 226] on span "button" at bounding box center [378, 229] width 10 height 10
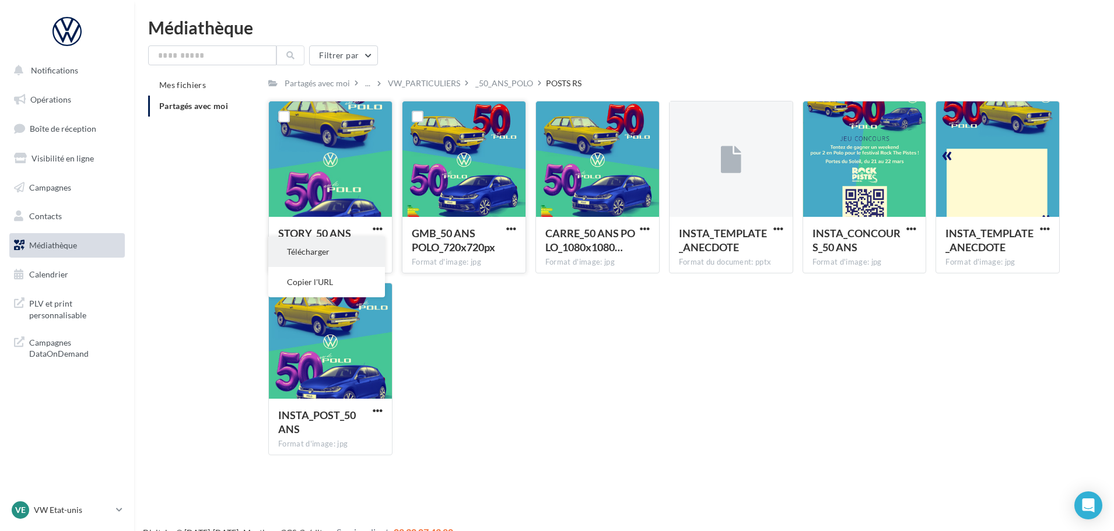
click at [310, 258] on button "Télécharger" at bounding box center [326, 252] width 117 height 30
